Goal: Task Accomplishment & Management: Manage account settings

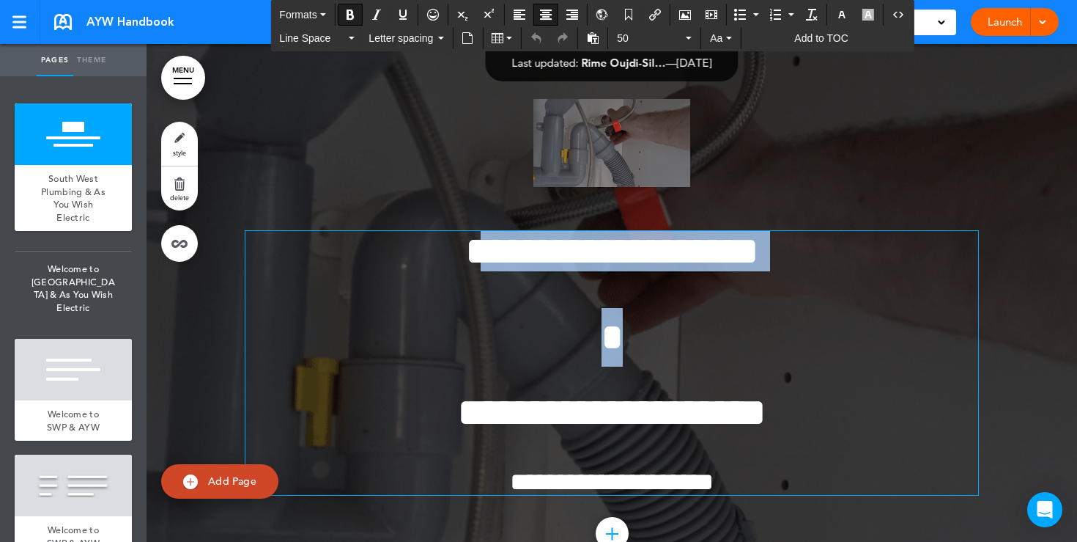
drag, startPoint x: 632, startPoint y: 358, endPoint x: 396, endPoint y: 263, distance: 254.2
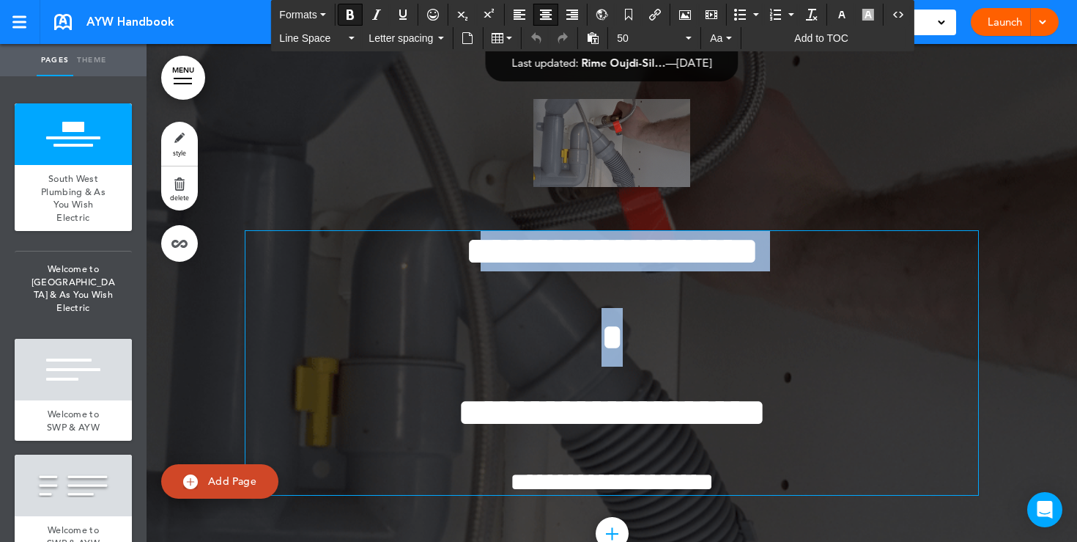
click at [396, 263] on div "**********" at bounding box center [611, 363] width 733 height 264
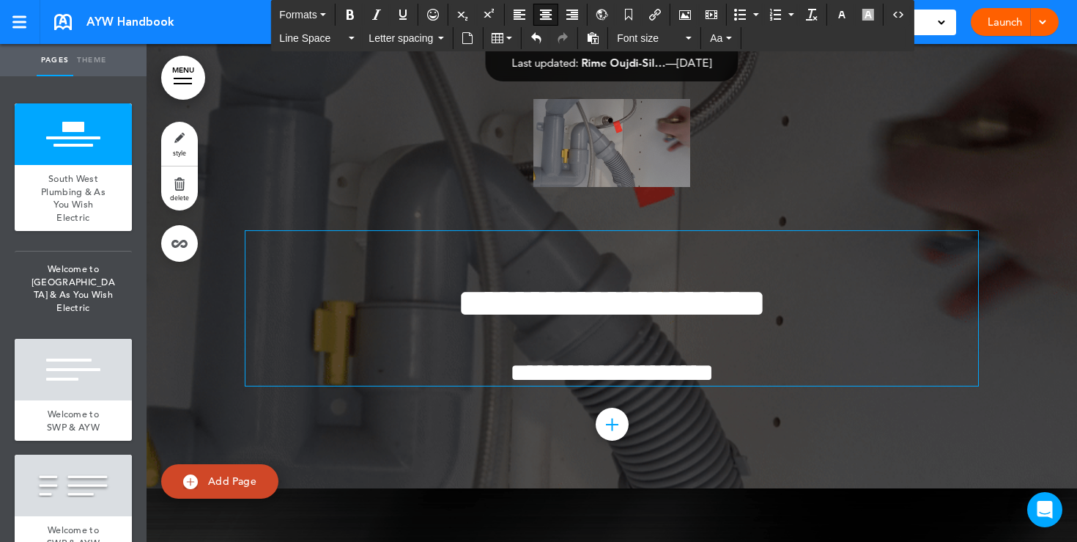
click at [457, 300] on span "**********" at bounding box center [611, 303] width 309 height 40
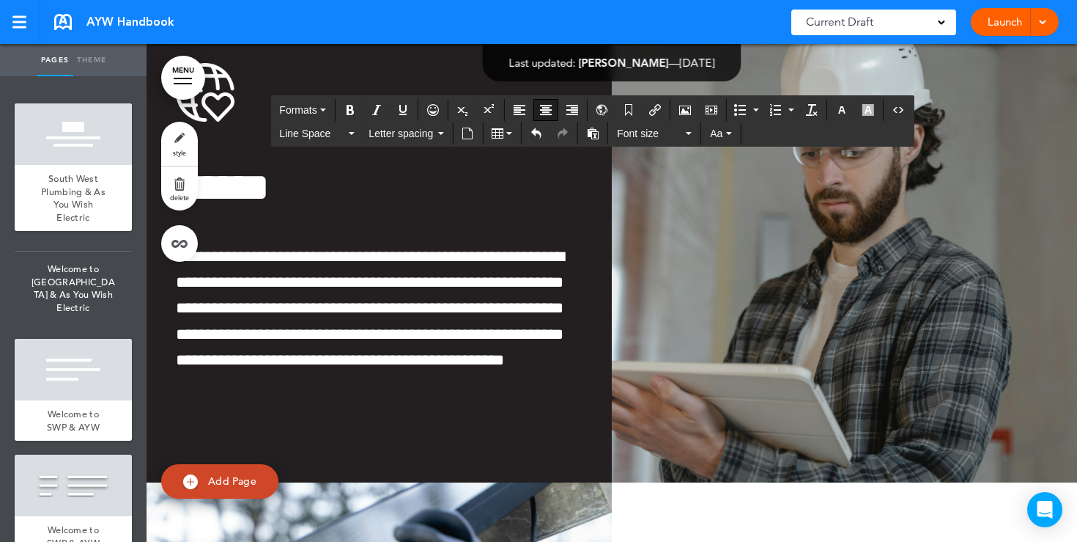
scroll to position [1286, 0]
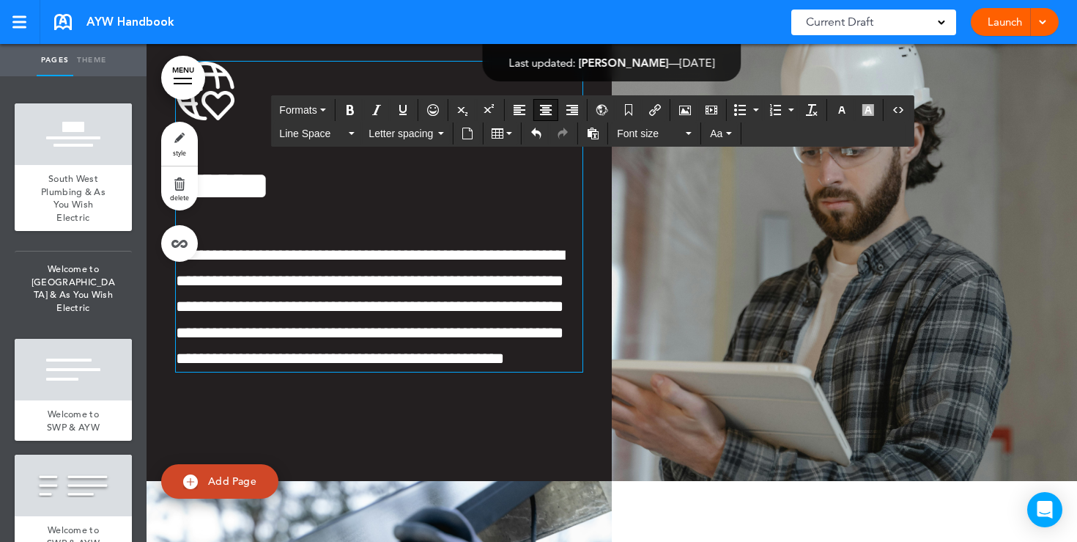
click at [495, 361] on span "**********" at bounding box center [370, 306] width 388 height 119
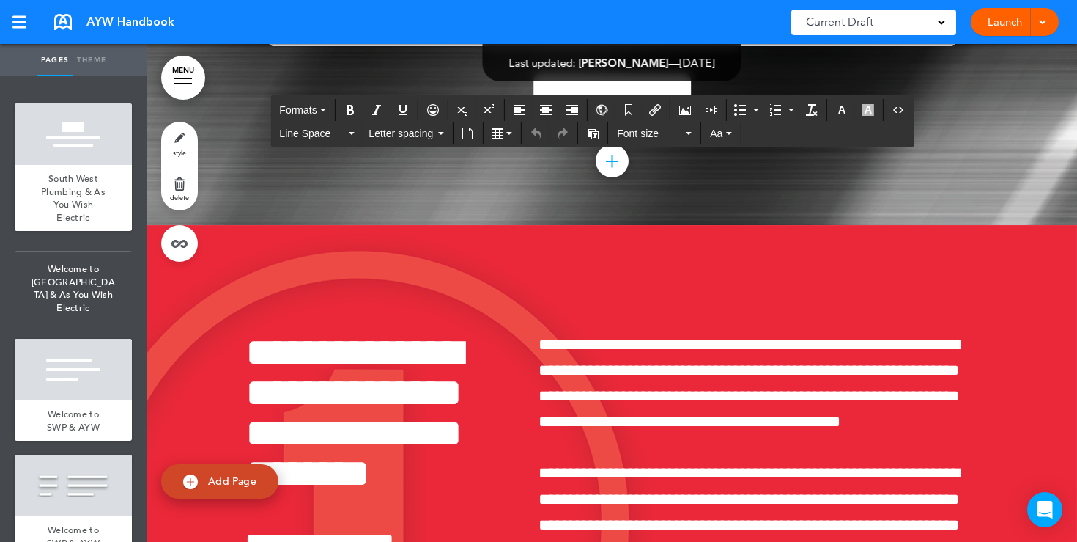
scroll to position [0, 0]
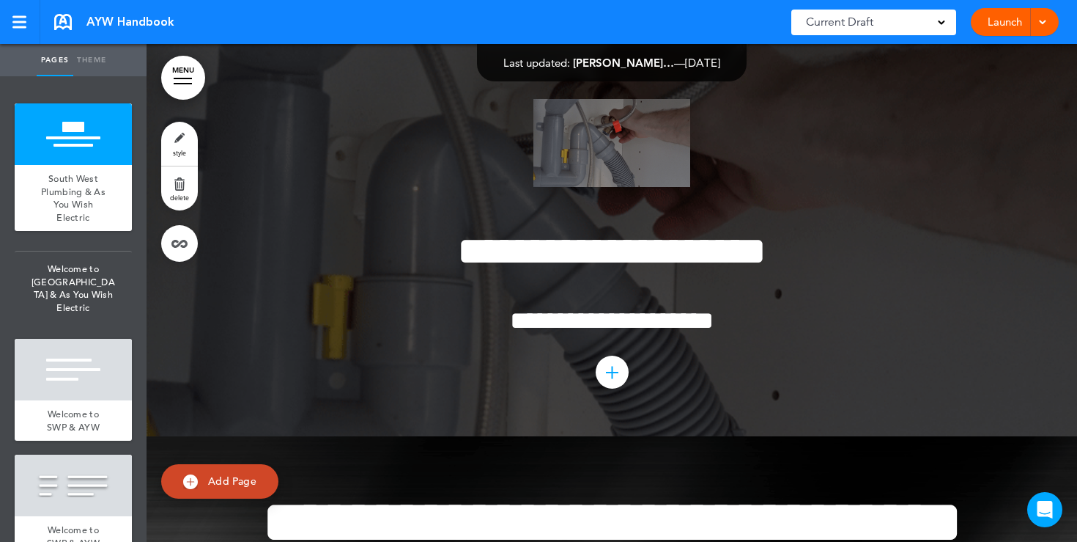
drag, startPoint x: 660, startPoint y: 71, endPoint x: 516, endPoint y: 70, distance: 144.4
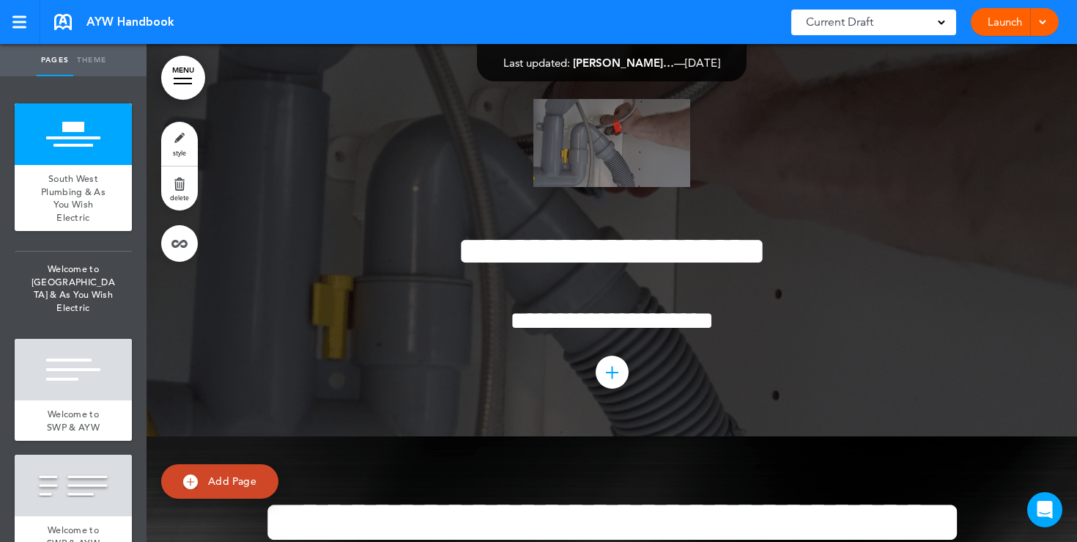
click at [516, 70] on div "Last updated: Justin Gianfra… — Sep 29th 2025 — Show for Employees: On Every Pa…" at bounding box center [612, 62] width 270 height 37
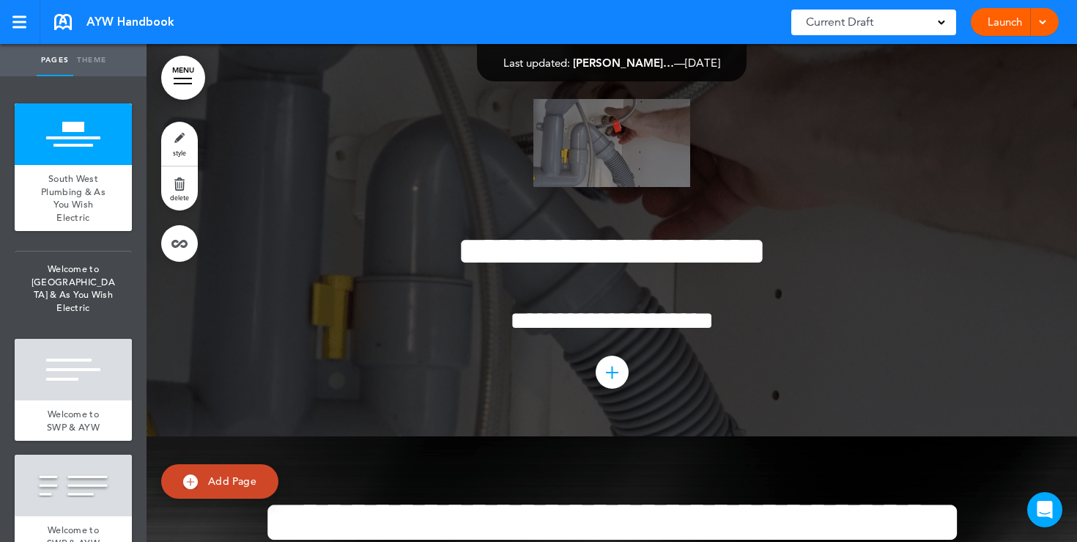
click at [1004, 31] on link "Launch" at bounding box center [1005, 22] width 46 height 28
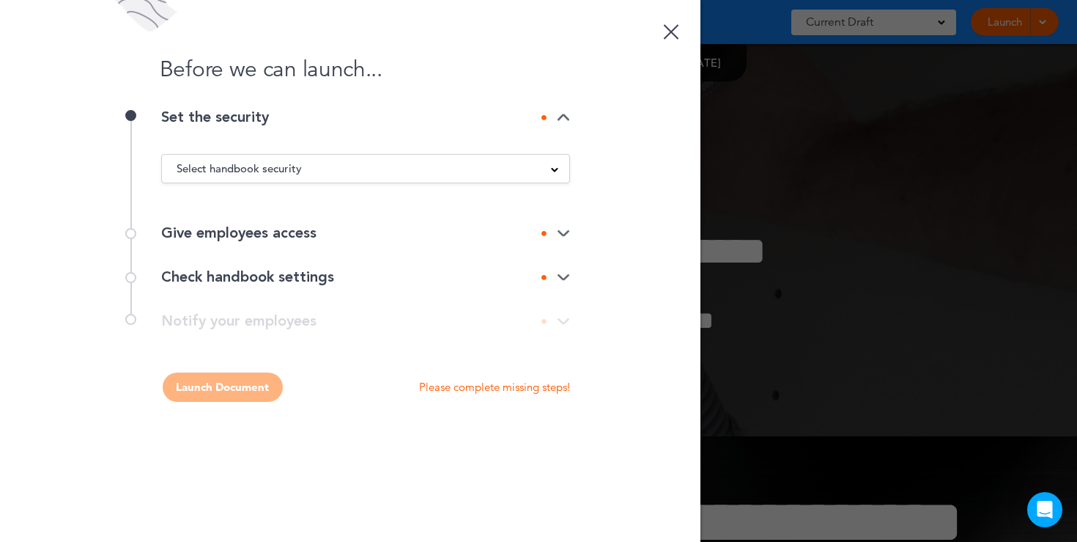
click at [546, 166] on div "Select handbook security" at bounding box center [365, 168] width 407 height 16
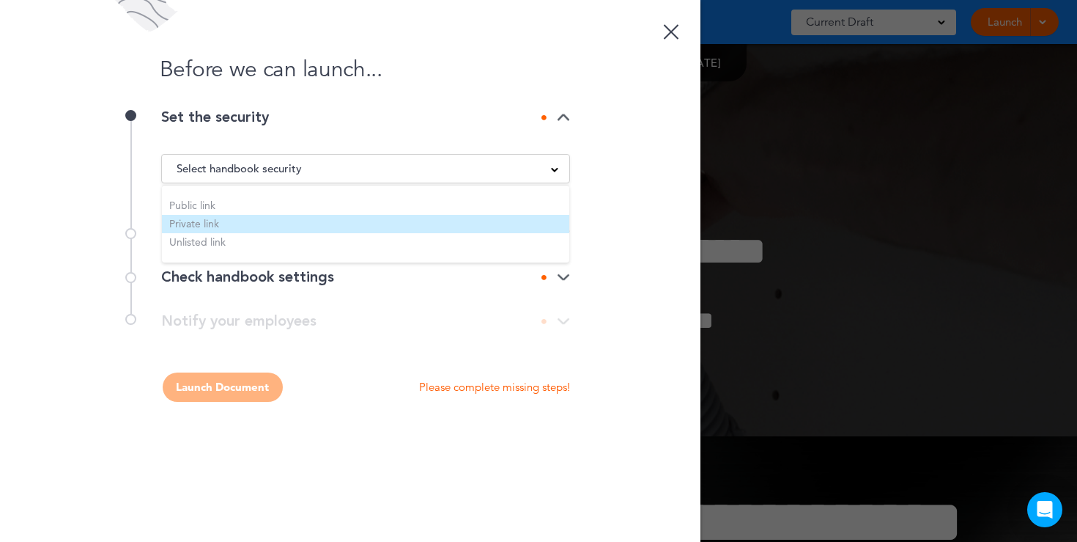
click at [289, 221] on li "Private link" at bounding box center [365, 224] width 407 height 18
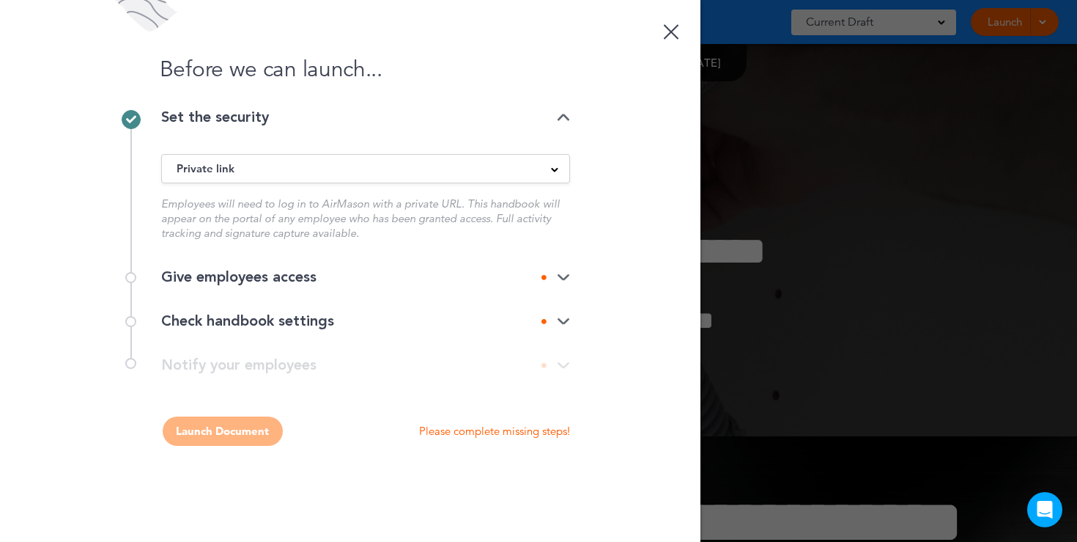
click at [562, 278] on img at bounding box center [563, 278] width 13 height 10
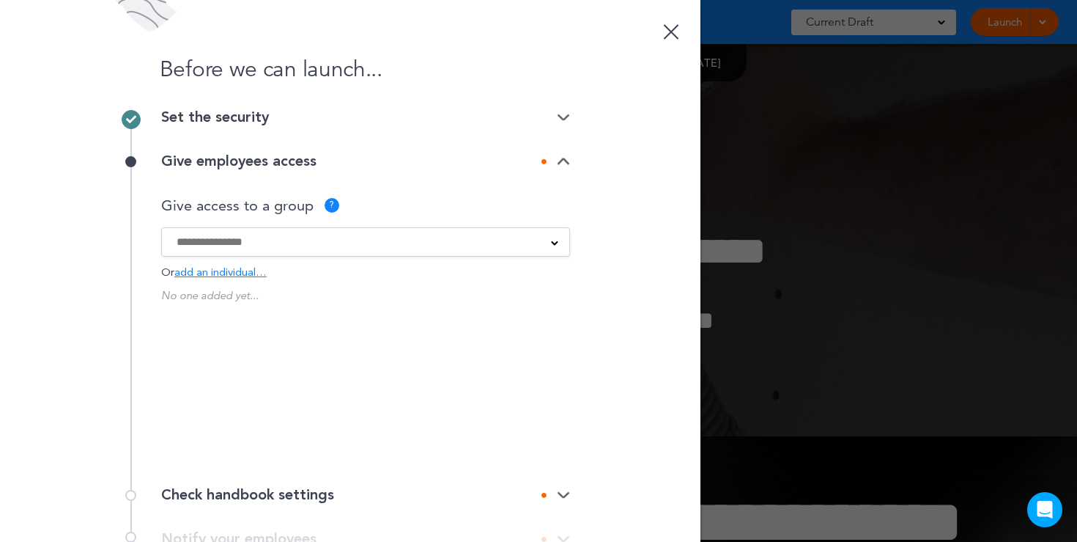
click at [544, 243] on div at bounding box center [365, 242] width 407 height 16
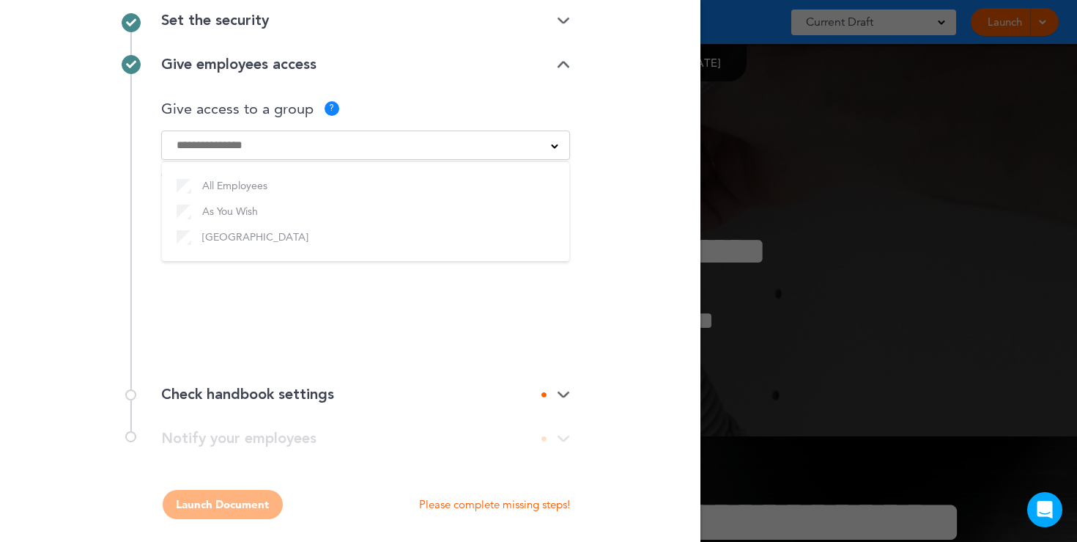
scroll to position [102, 0]
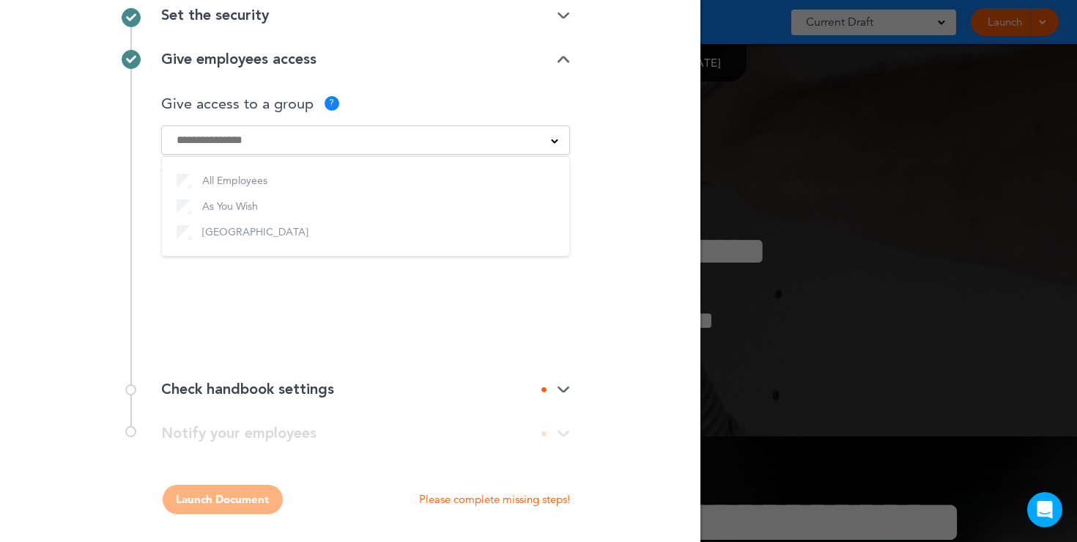
click at [460, 98] on div "Give access to a group ?" at bounding box center [365, 103] width 409 height 15
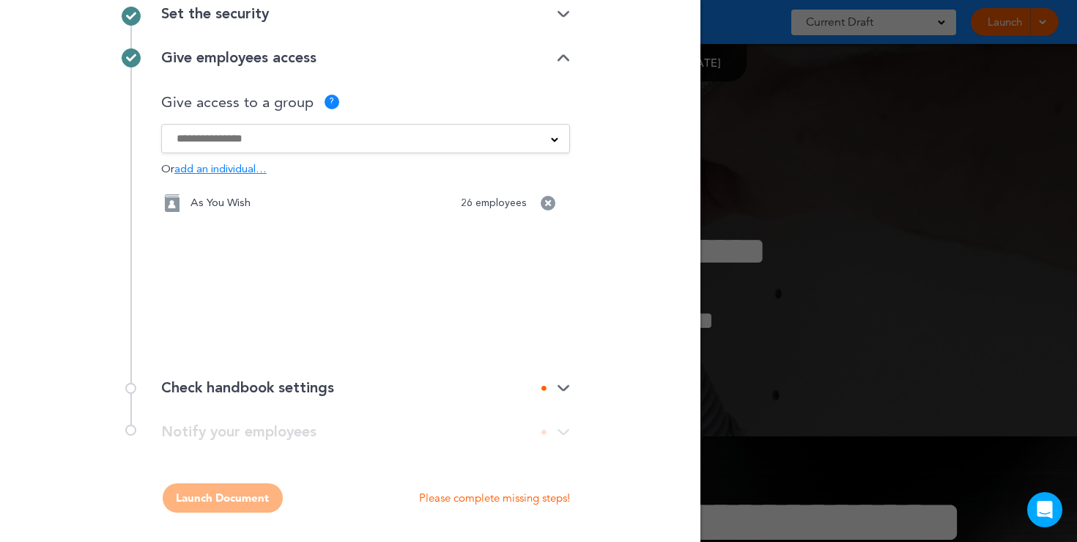
click at [561, 384] on img at bounding box center [563, 388] width 13 height 10
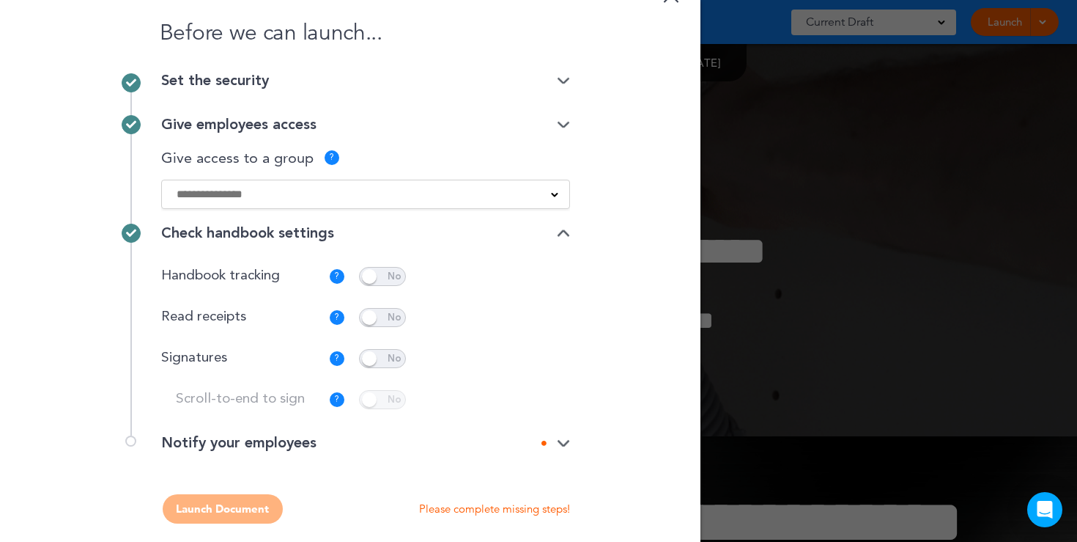
scroll to position [30, 0]
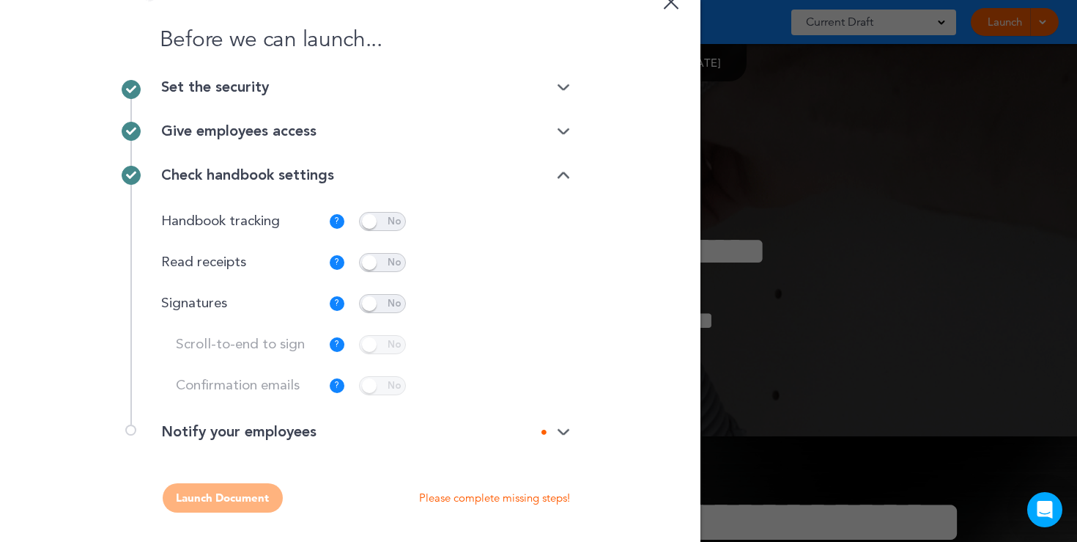
click at [391, 261] on span at bounding box center [382, 262] width 47 height 19
click at [381, 310] on span at bounding box center [382, 303] width 47 height 19
click at [559, 427] on img at bounding box center [563, 432] width 13 height 10
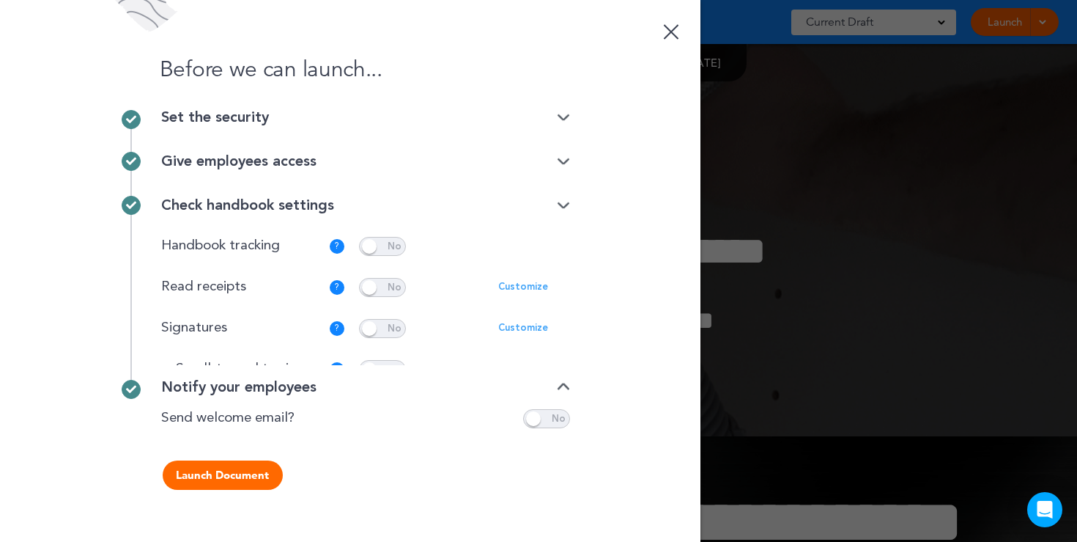
scroll to position [0, 0]
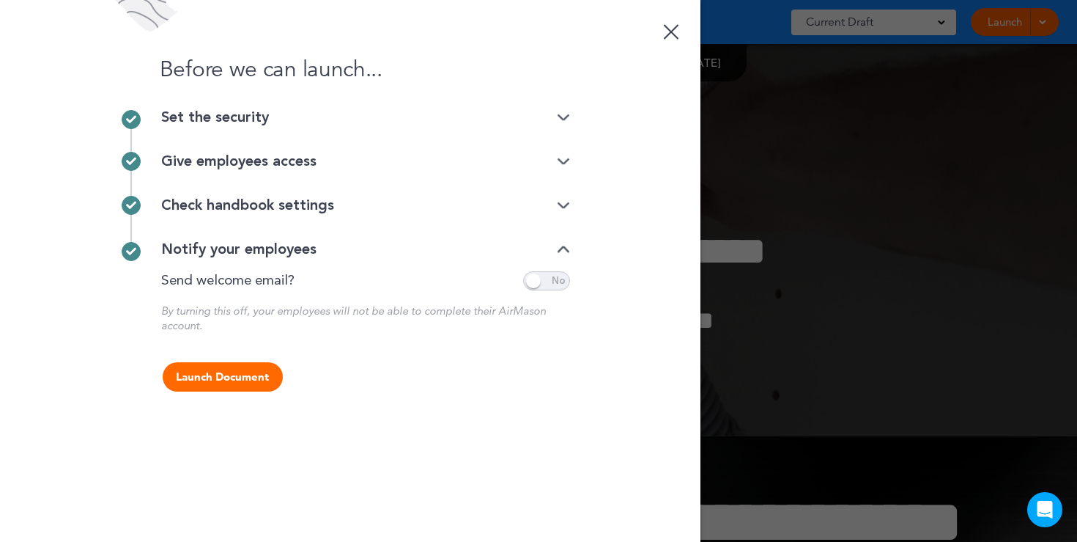
click at [547, 287] on span at bounding box center [546, 280] width 47 height 19
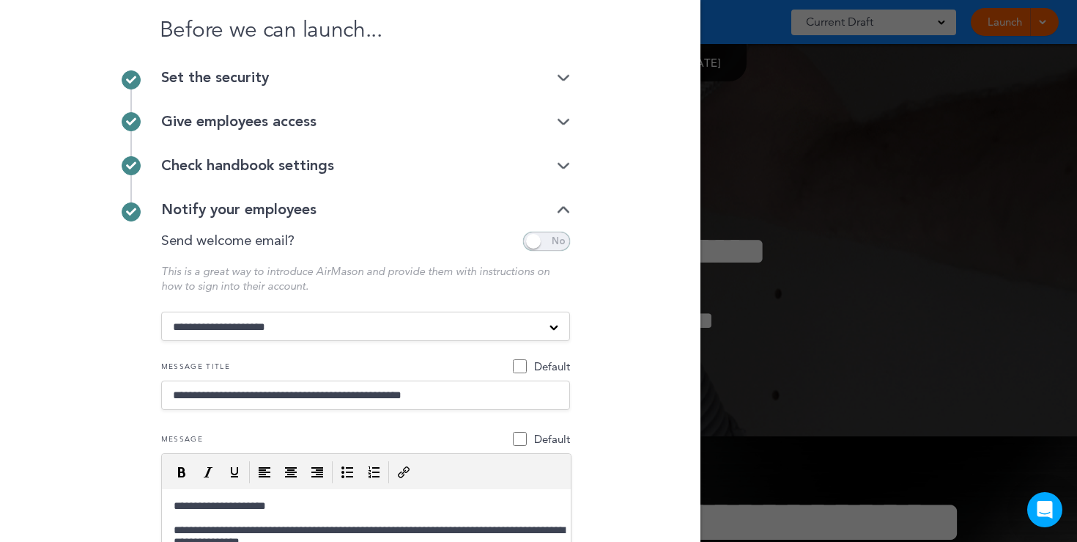
scroll to position [165, 0]
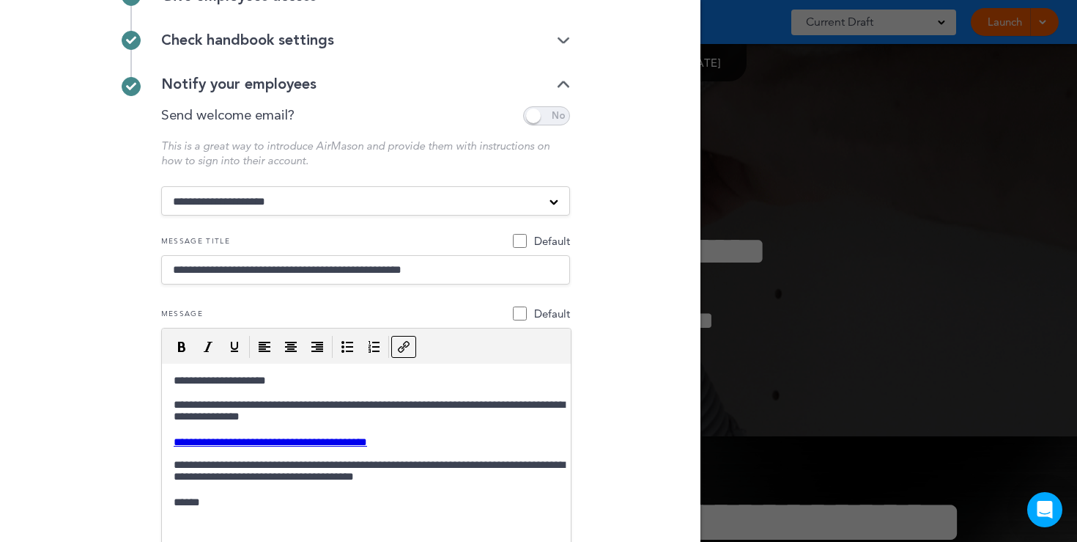
drag, startPoint x: 422, startPoint y: 443, endPoint x: 157, endPoint y: 450, distance: 265.3
click at [161, 450] on html "**********" at bounding box center [365, 441] width 409 height 157
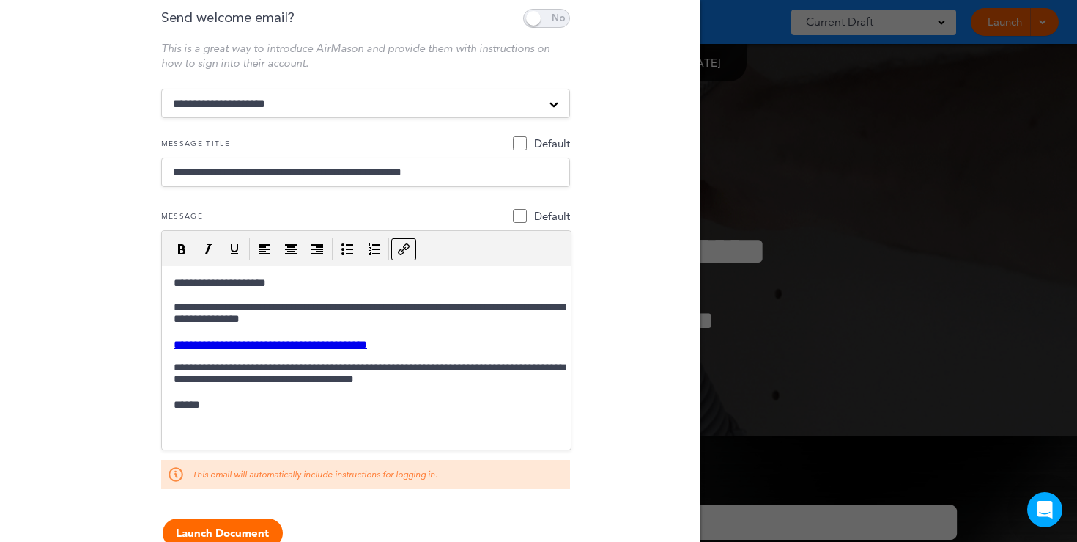
scroll to position [298, 0]
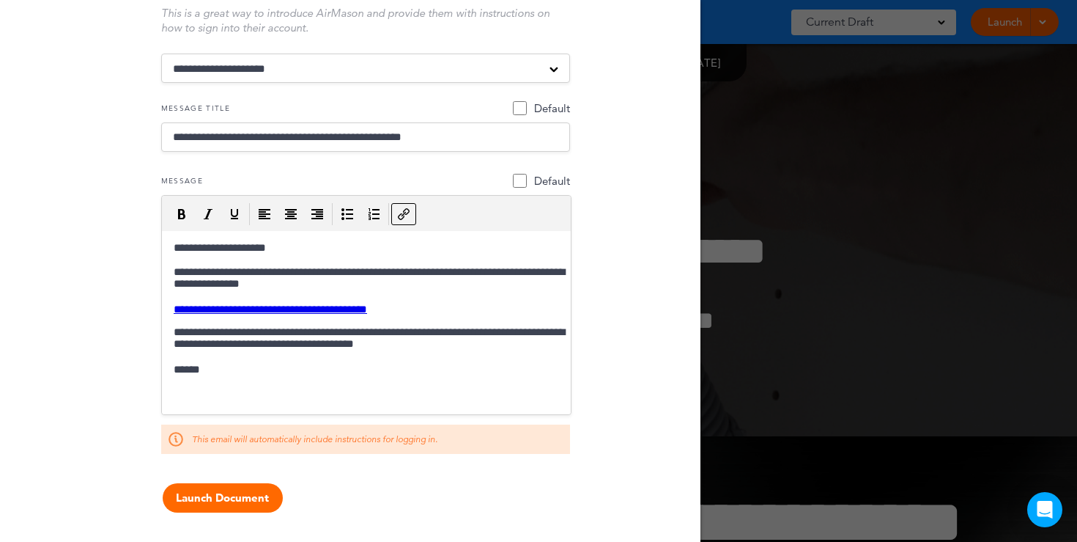
click at [723, 161] on div at bounding box center [538, 271] width 1077 height 542
